Goal: Information Seeking & Learning: Learn about a topic

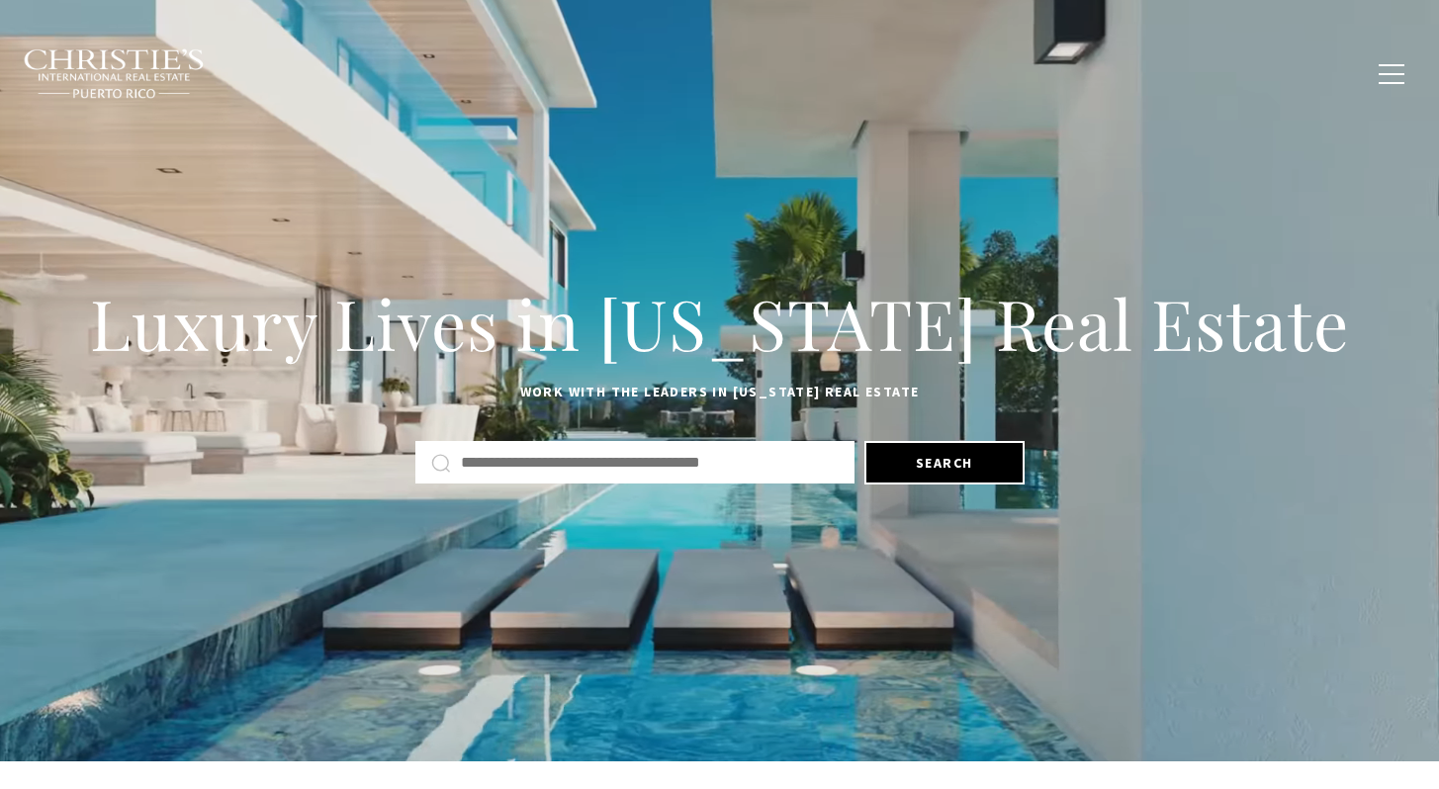
click at [603, 457] on input "text" at bounding box center [650, 463] width 378 height 26
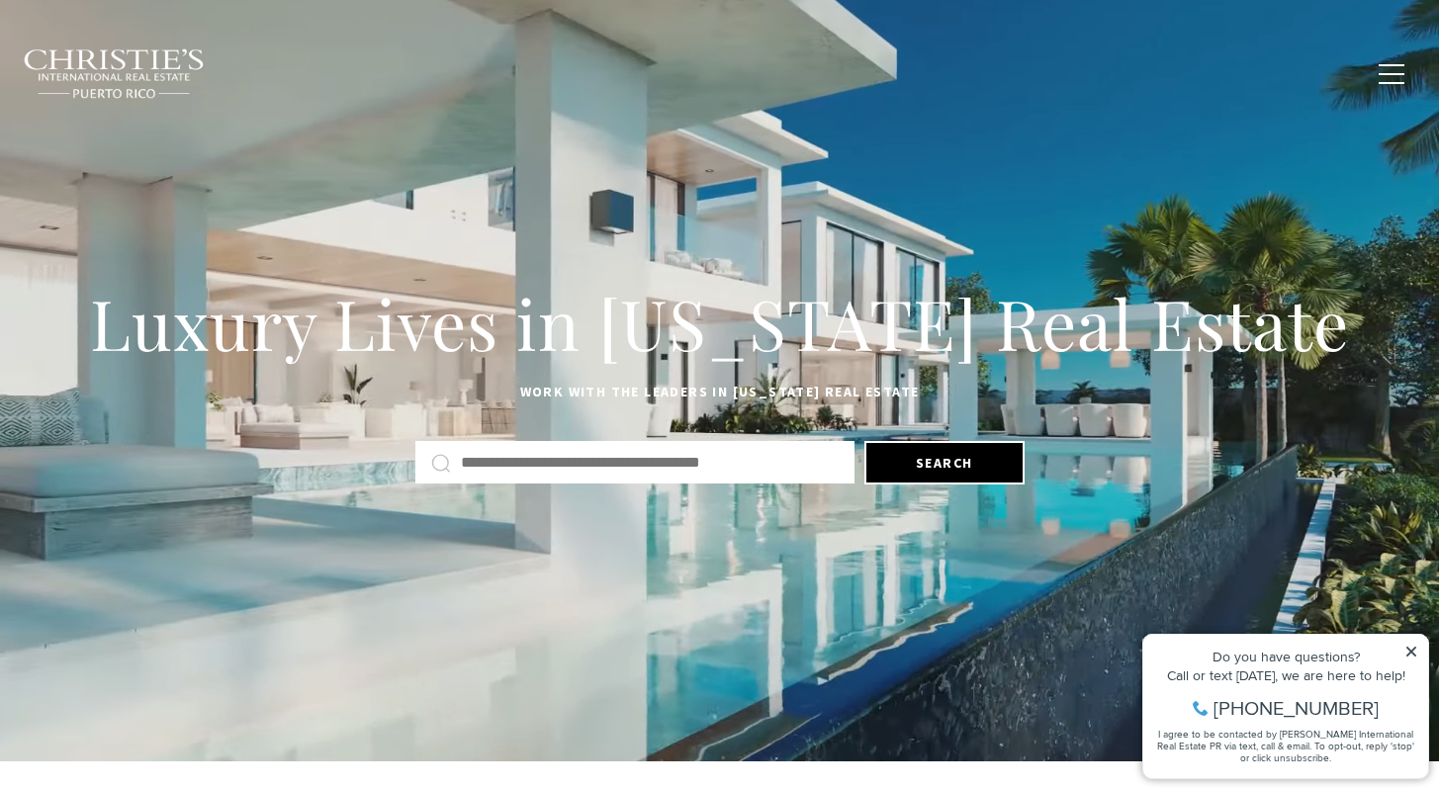
click at [1216, 74] on span "Blogs" at bounding box center [1209, 72] width 49 height 17
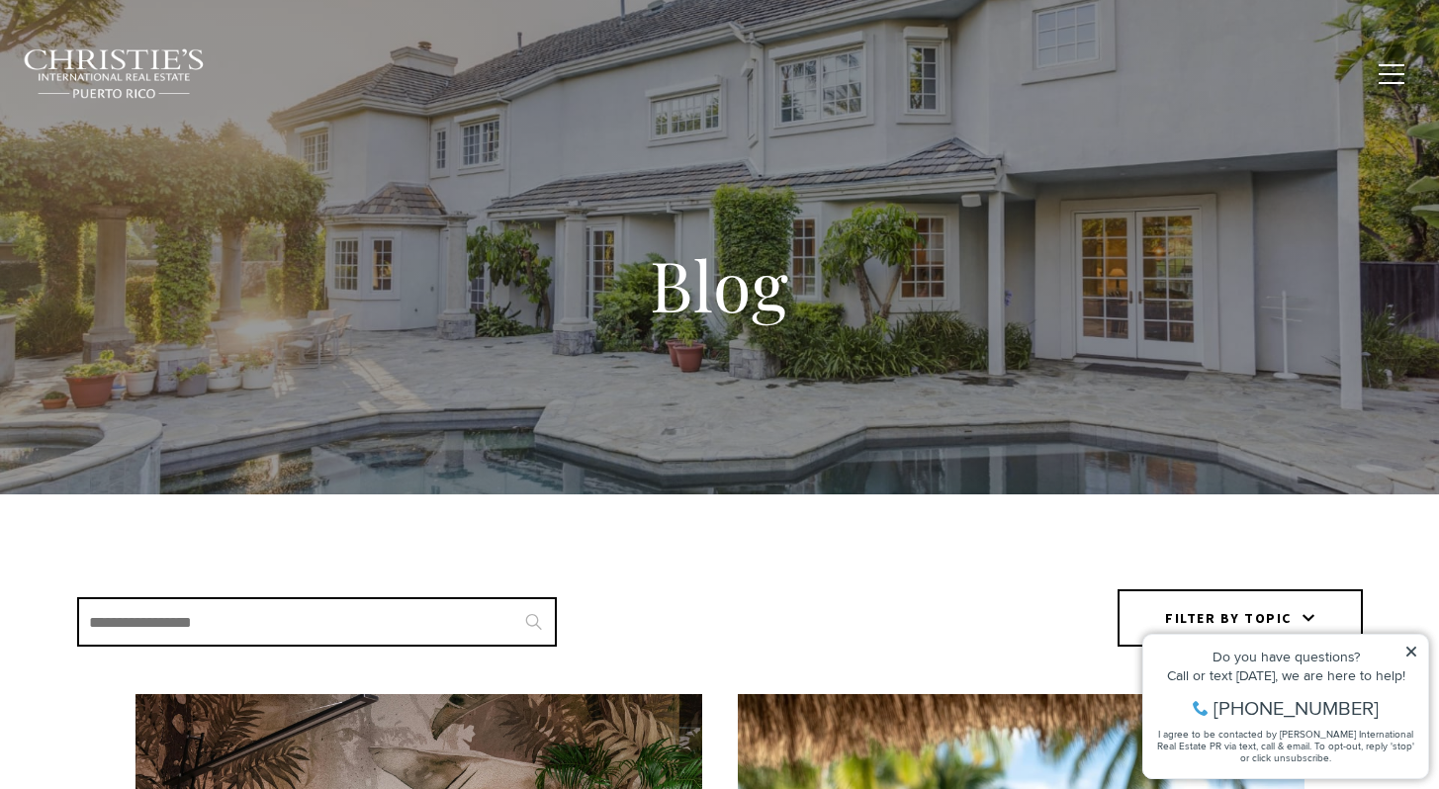
click at [1214, 70] on span "Blogs" at bounding box center [1209, 72] width 49 height 17
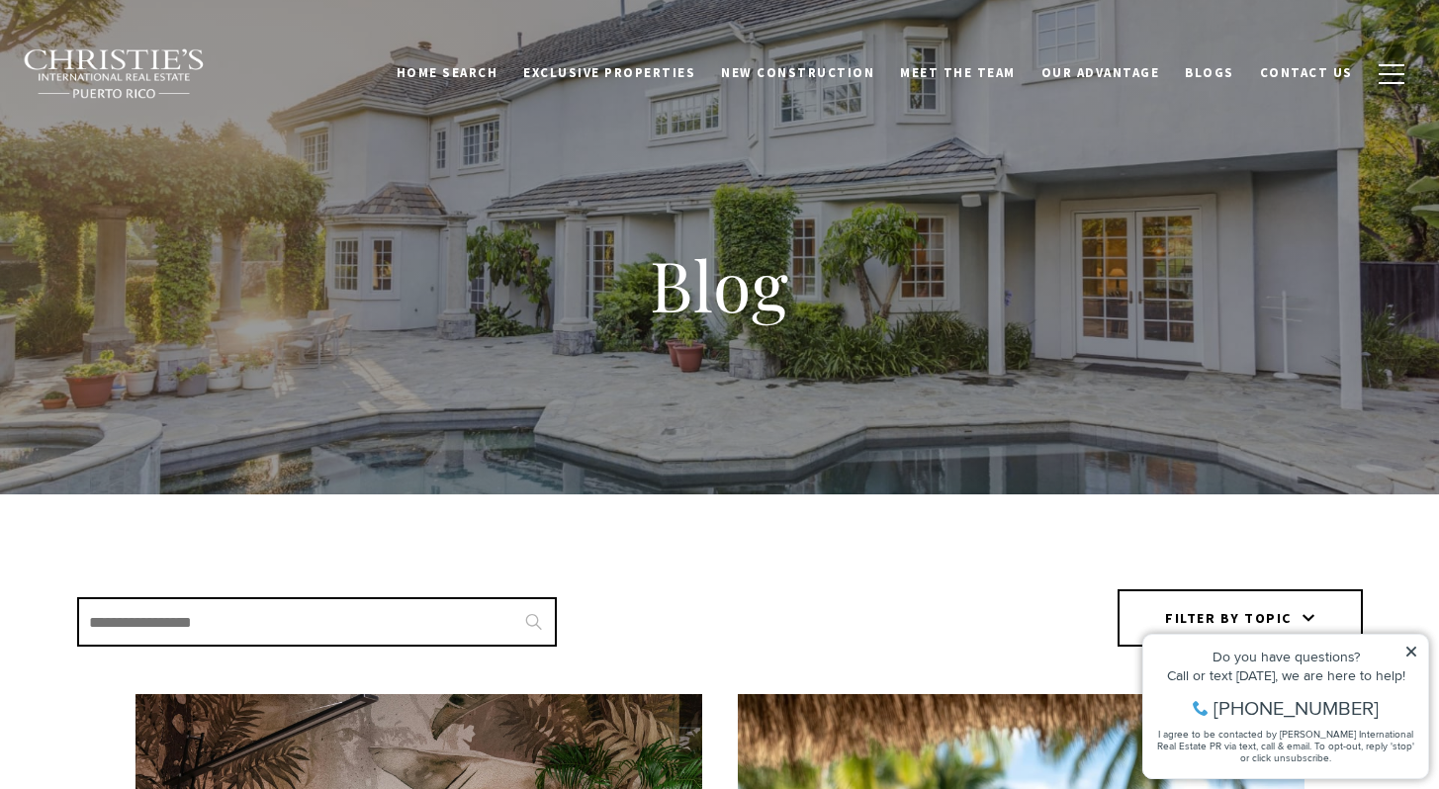
click at [431, 607] on input "Search Blogs" at bounding box center [317, 621] width 480 height 49
type input "**********"
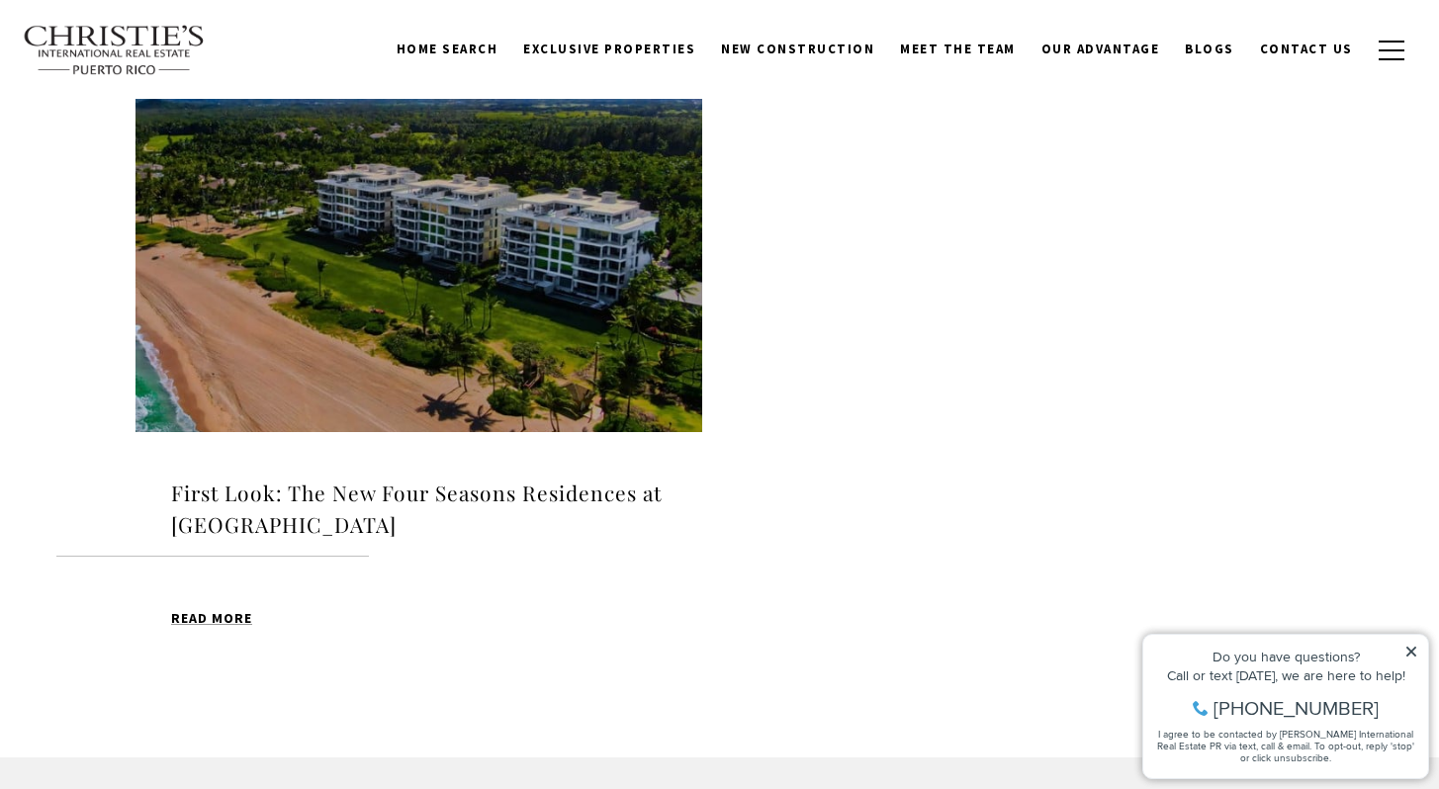
scroll to position [695, 0]
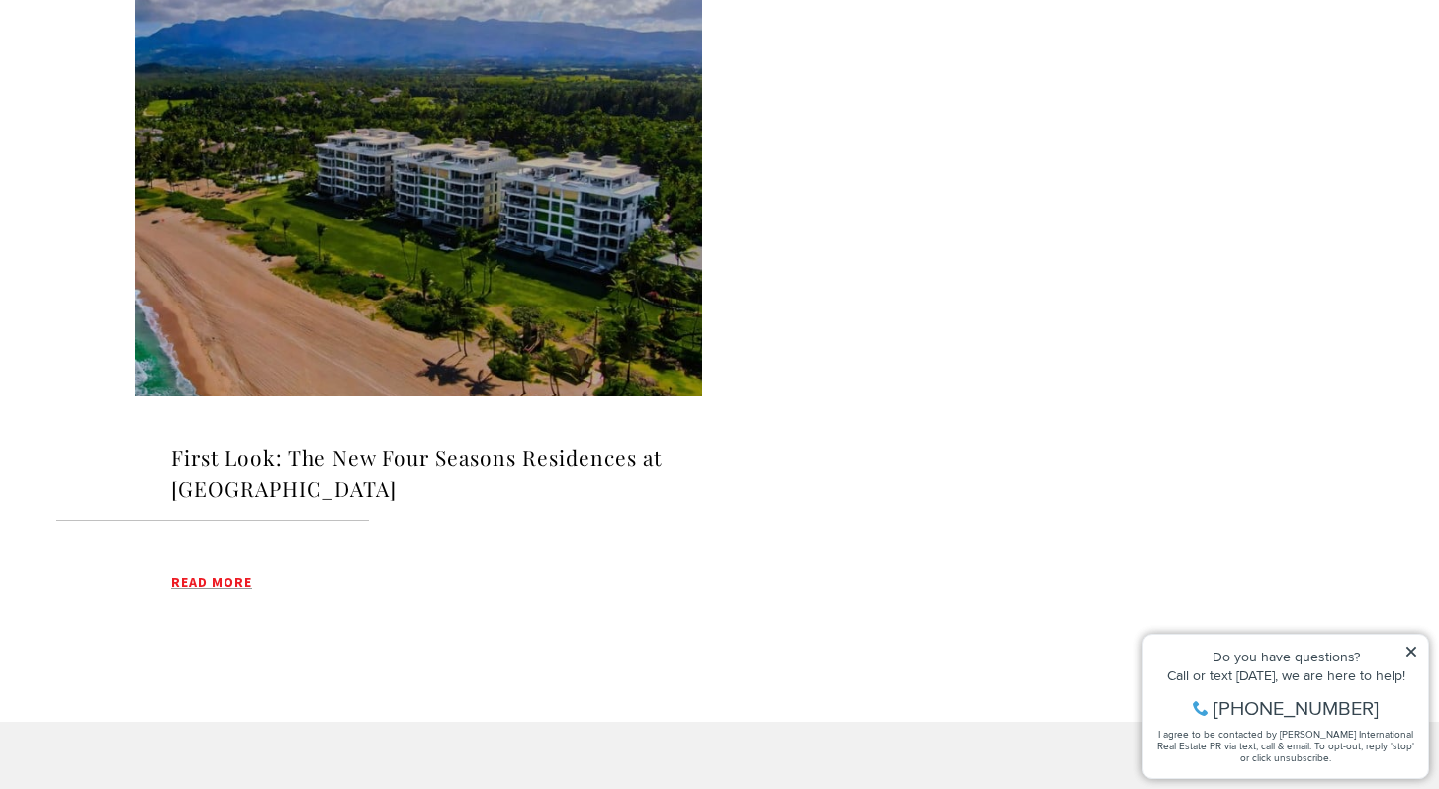
click at [217, 582] on span "Read MORE" at bounding box center [211, 582] width 81 height 14
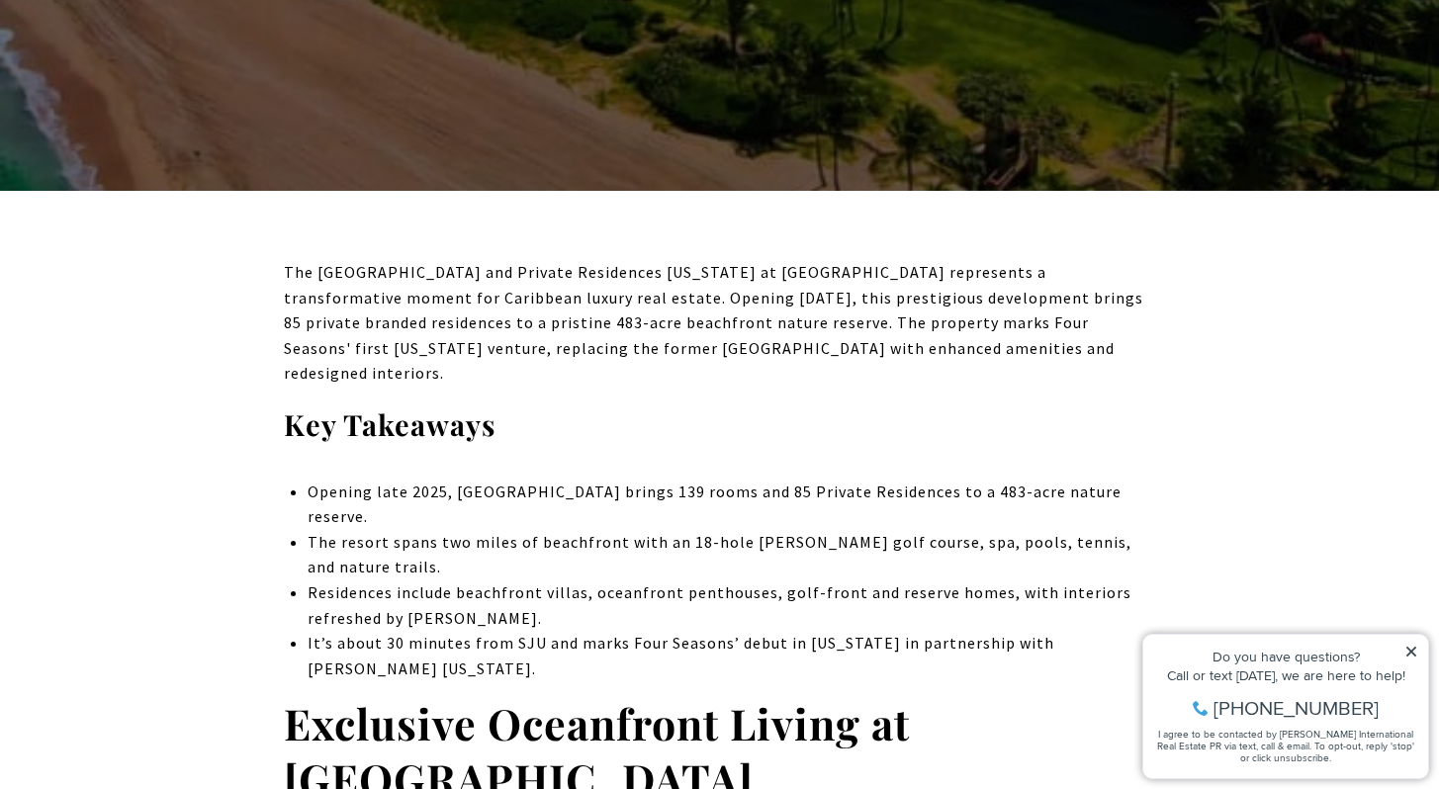
scroll to position [601, 0]
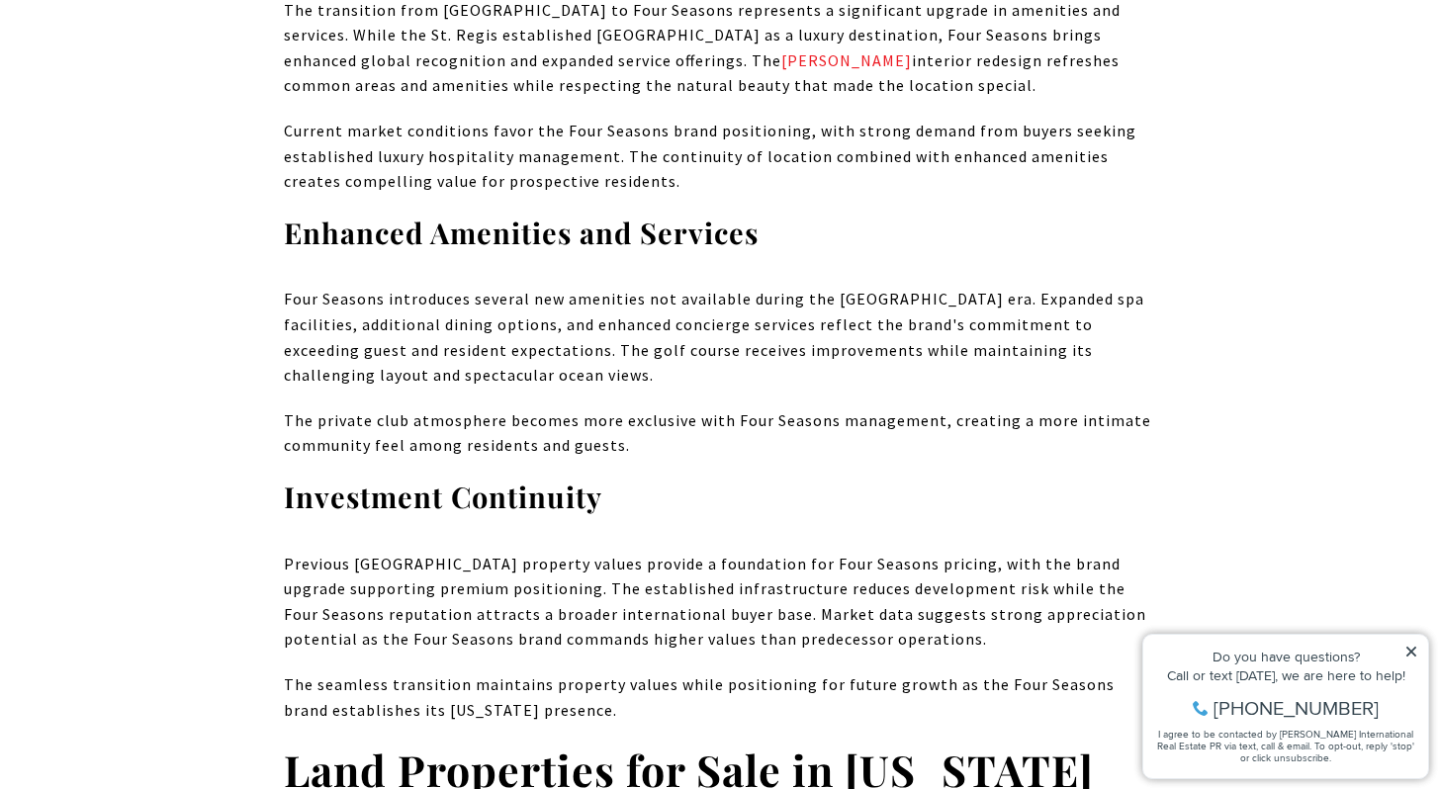
scroll to position [7084, 0]
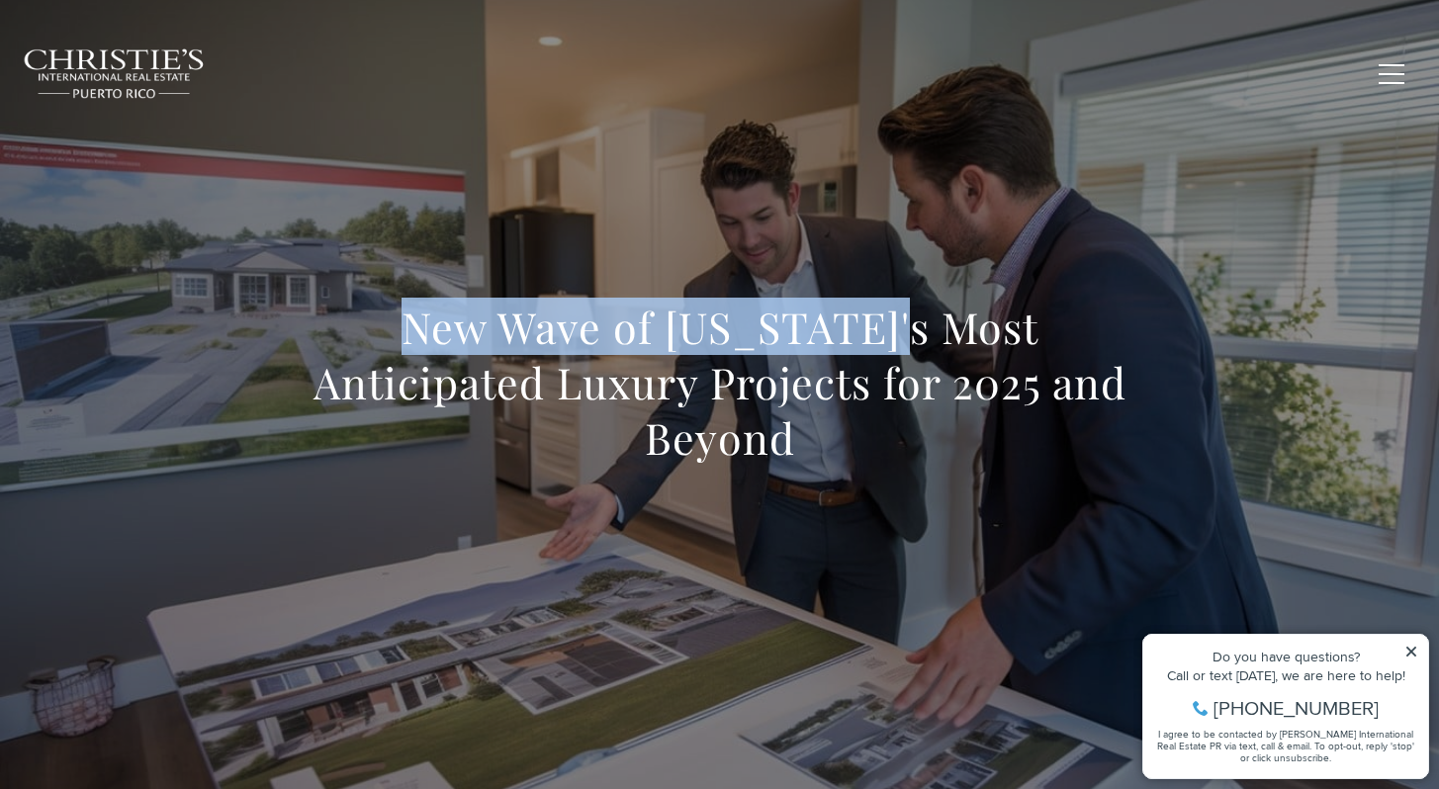
drag, startPoint x: 412, startPoint y: 325, endPoint x: 887, endPoint y: 326, distance: 474.6
click at [888, 326] on h1 "New Wave of [US_STATE]'s Most Anticipated Luxury Projects for 2025 and Beyond" at bounding box center [720, 383] width 872 height 166
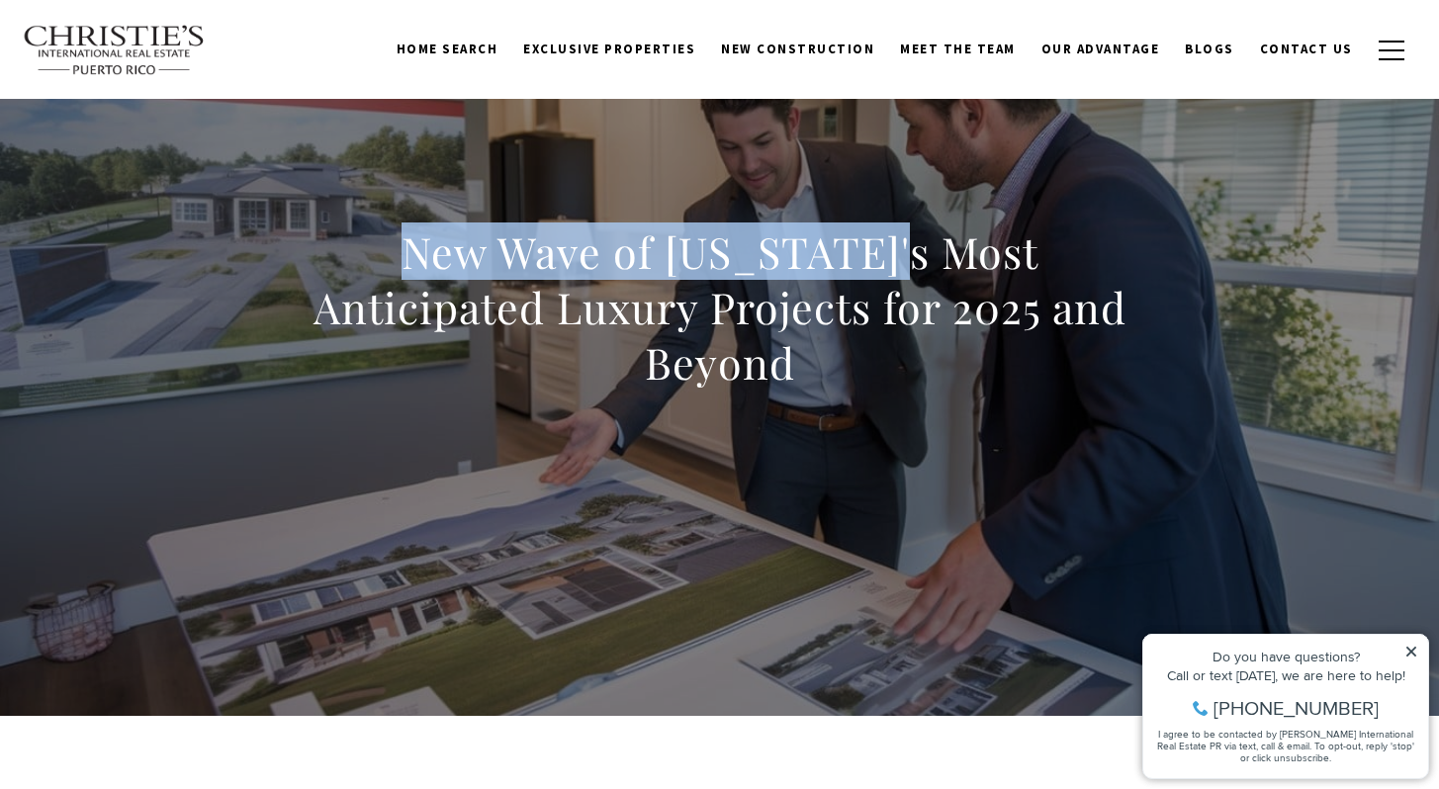
scroll to position [77, 0]
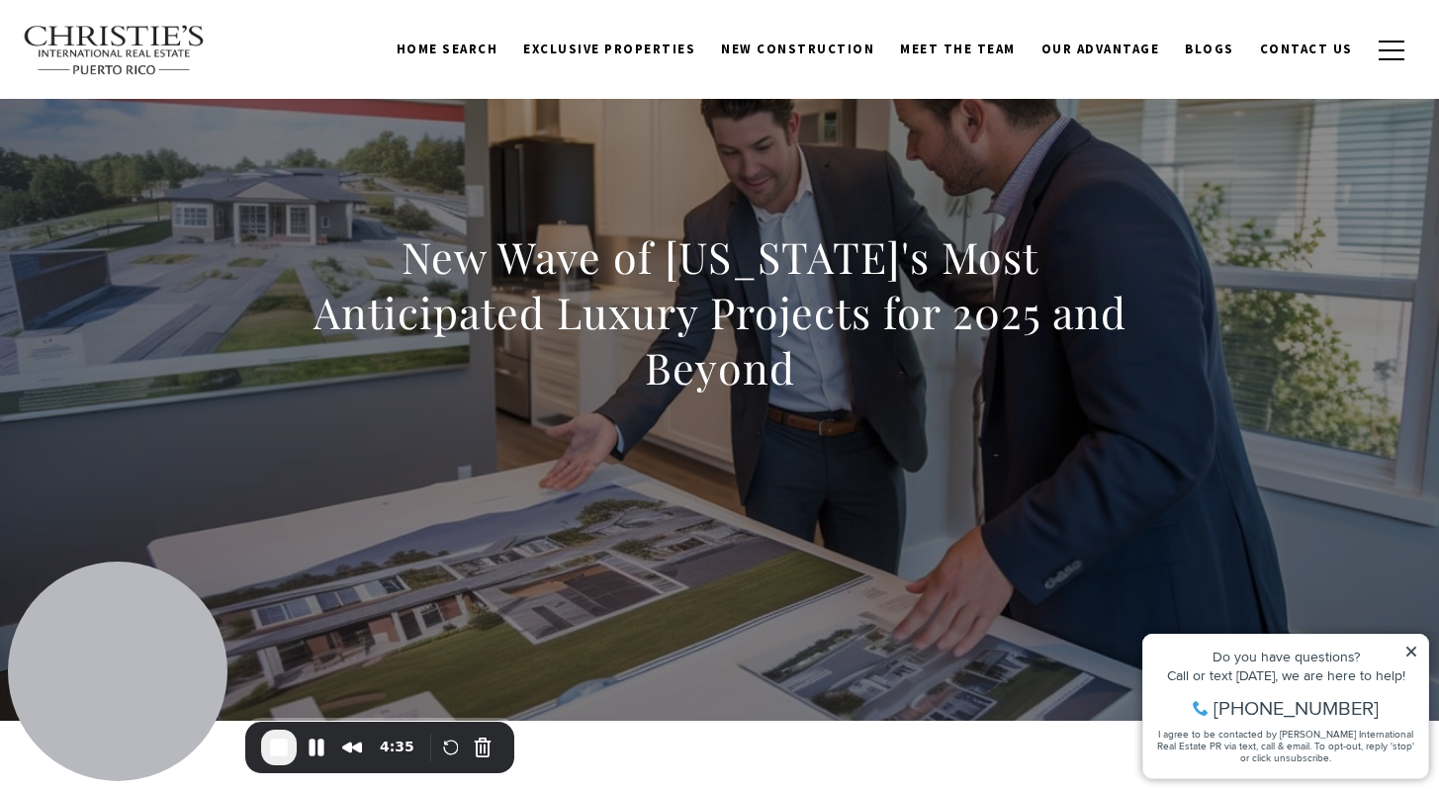
scroll to position [66, 0]
